Goal: Task Accomplishment & Management: Manage account settings

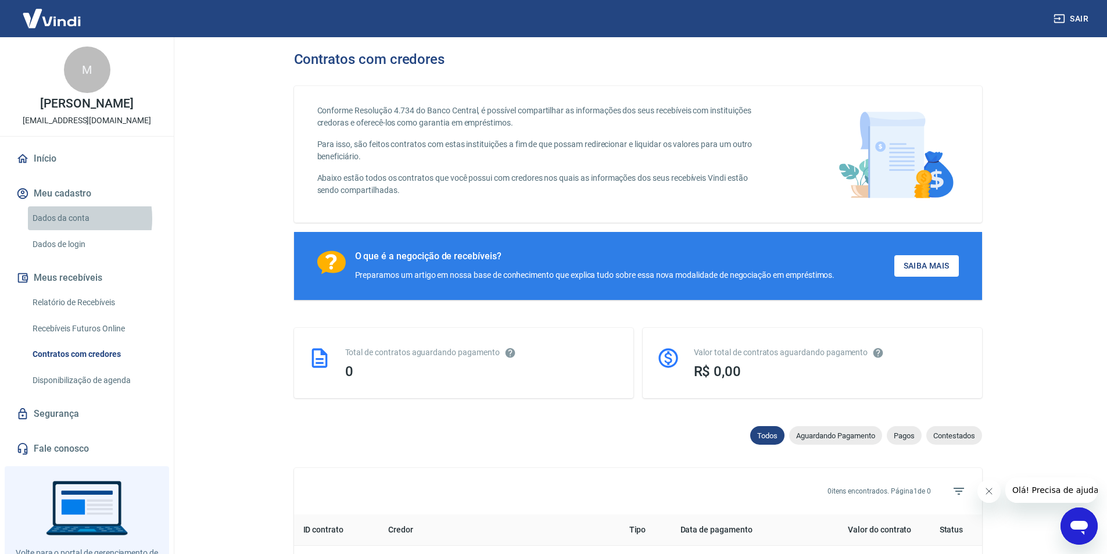
click at [56, 218] on link "Dados da conta" at bounding box center [94, 218] width 132 height 24
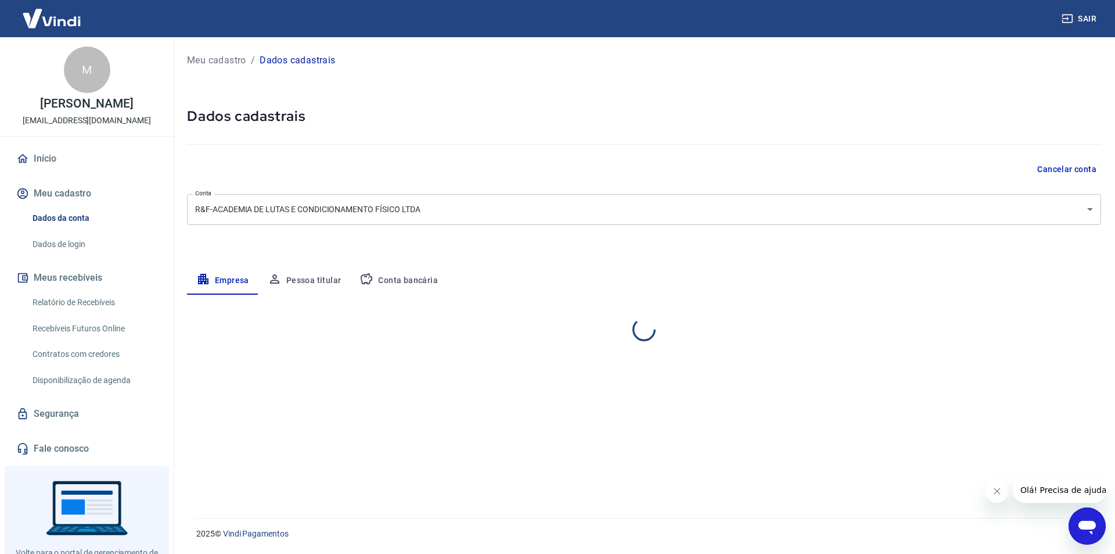
select select "SP"
select select "business"
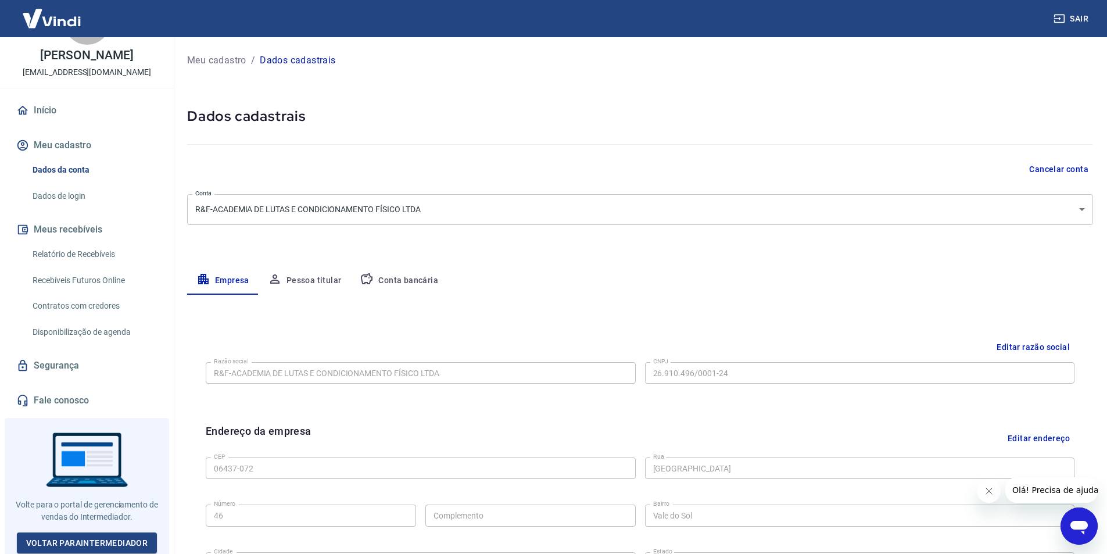
click at [45, 199] on link "Dados de login" at bounding box center [94, 196] width 132 height 24
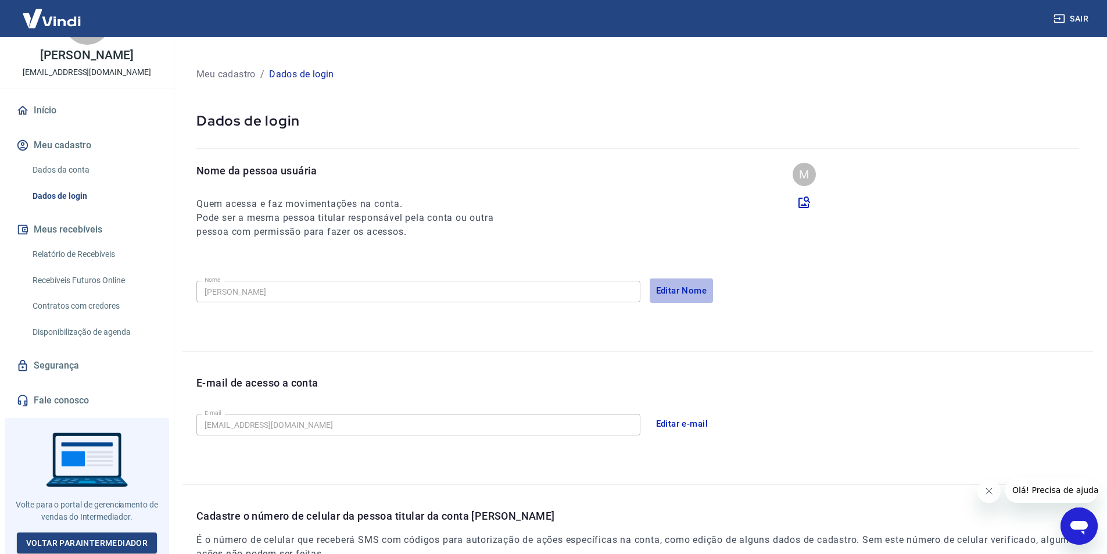
click at [675, 293] on button "Editar Nome" at bounding box center [681, 290] width 64 height 24
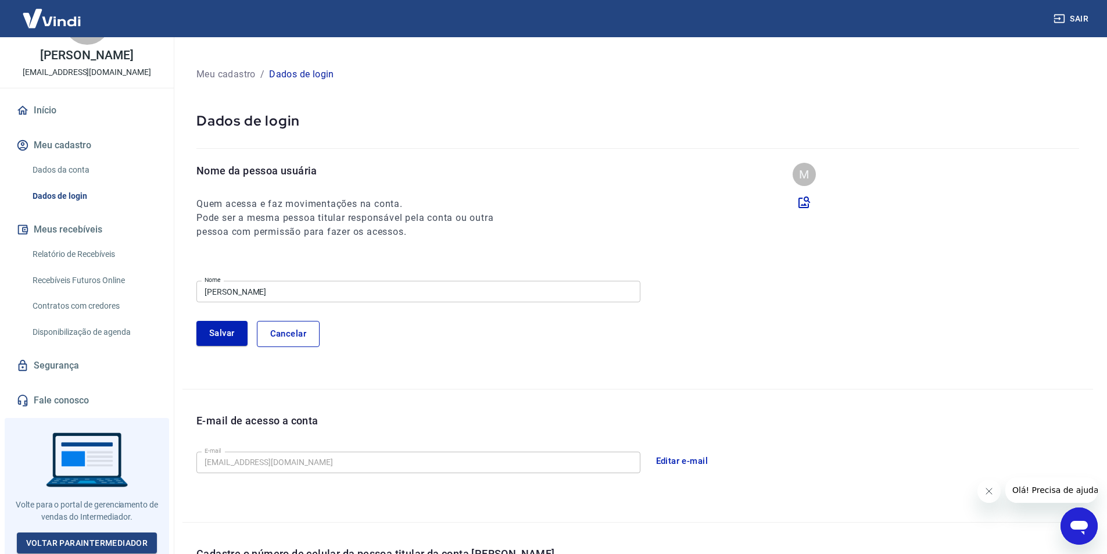
click at [273, 294] on input "MARCELO TCACENCO" at bounding box center [418, 291] width 444 height 21
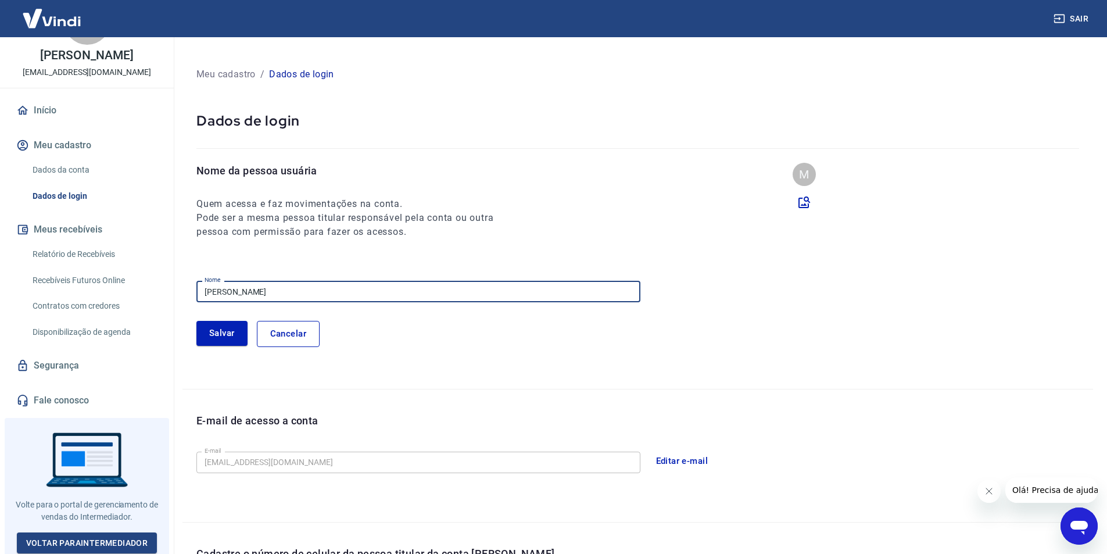
click at [273, 294] on input "MARCELO TCACENCO" at bounding box center [418, 291] width 444 height 21
type input "ROMULO MIURA"
click at [220, 343] on button "Salvar" at bounding box center [221, 333] width 51 height 24
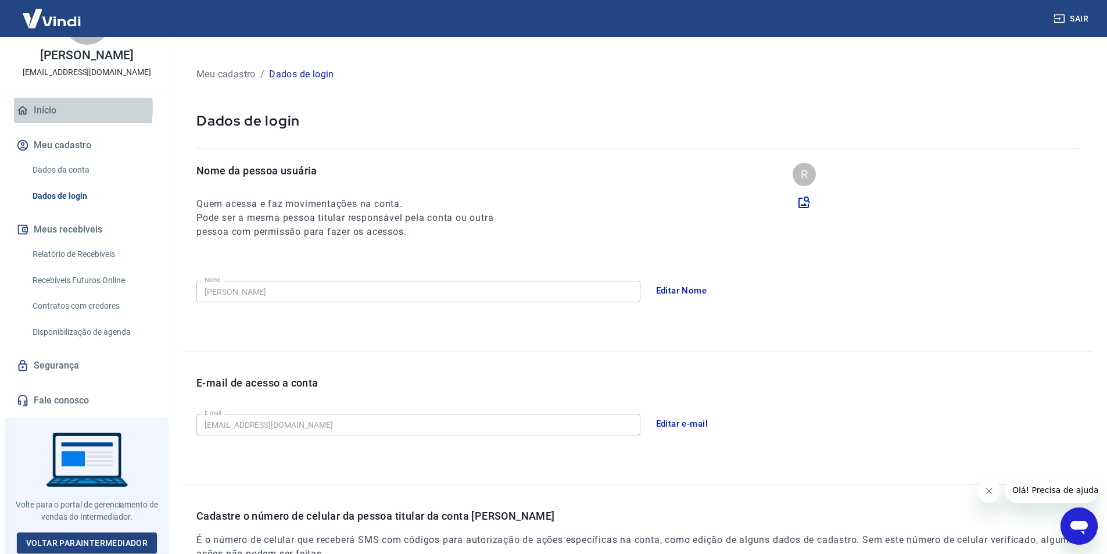
click at [45, 107] on link "Início" at bounding box center [87, 111] width 146 height 26
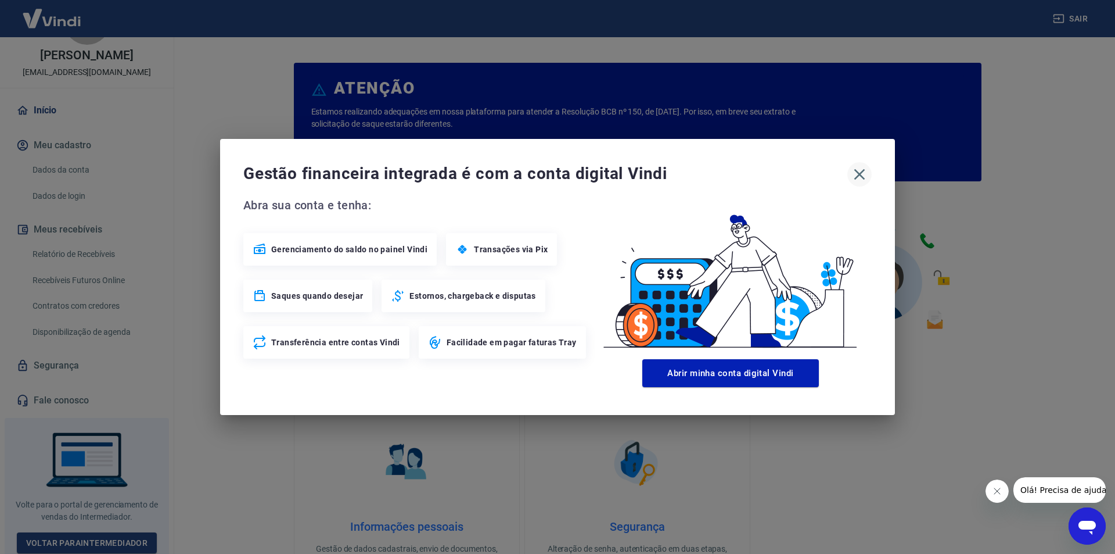
click at [858, 176] on icon "button" at bounding box center [859, 174] width 11 height 11
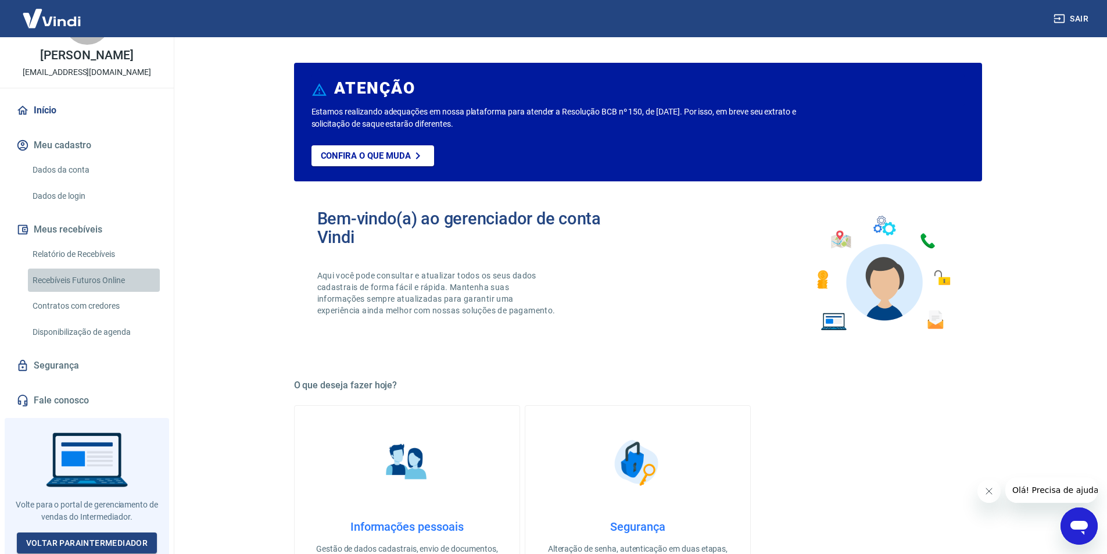
click at [94, 282] on link "Recebíveis Futuros Online" at bounding box center [94, 280] width 132 height 24
